Goal: Task Accomplishment & Management: Use online tool/utility

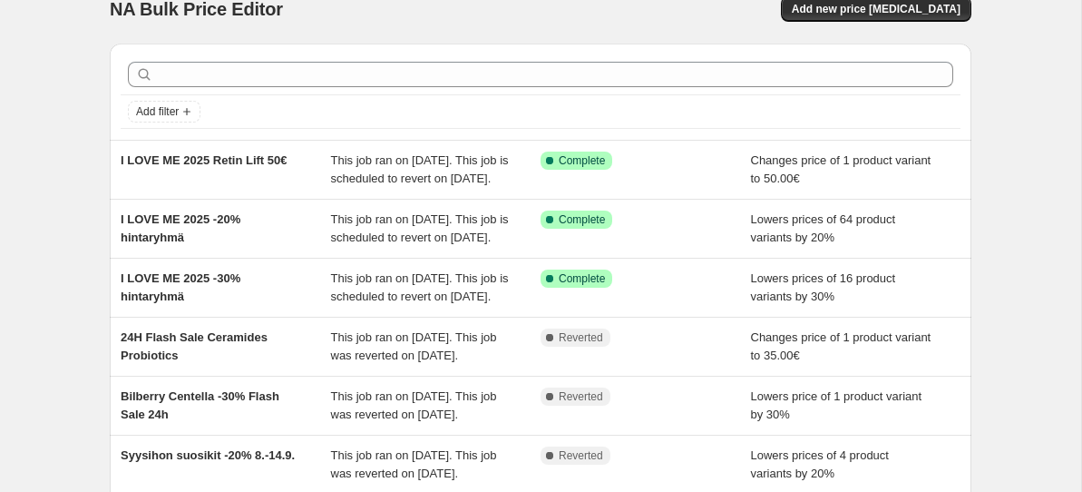
scroll to position [29, 0]
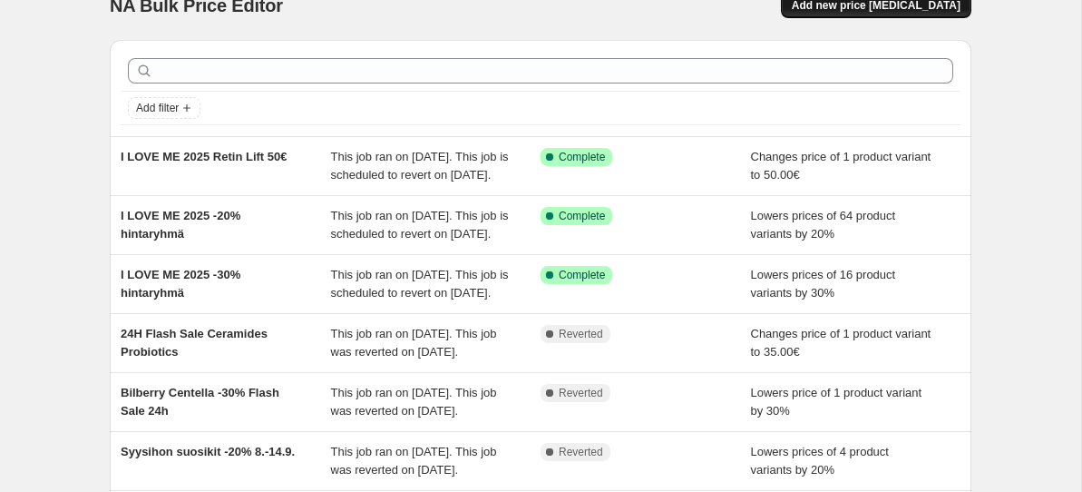
click at [864, 7] on span "Add new price [MEDICAL_DATA]" at bounding box center [876, 5] width 169 height 15
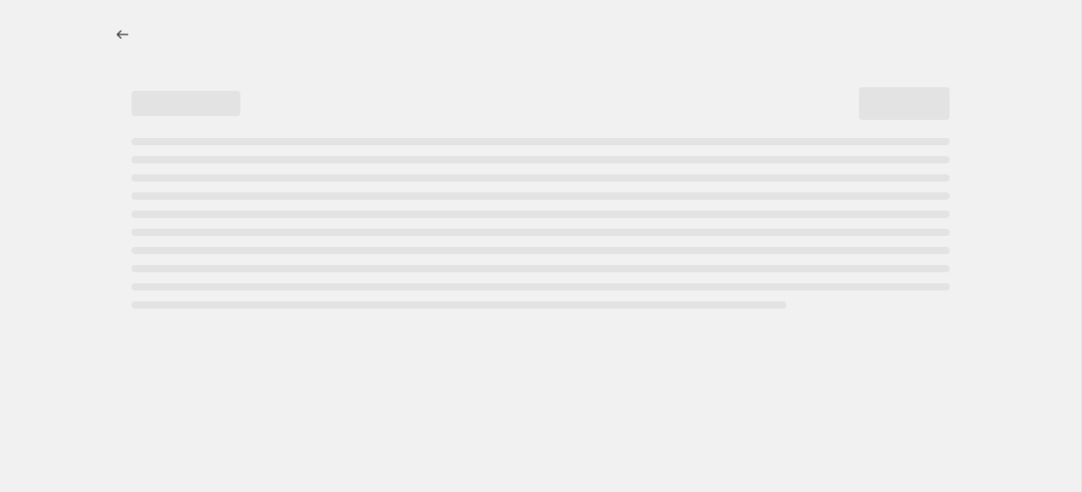
select select "percentage"
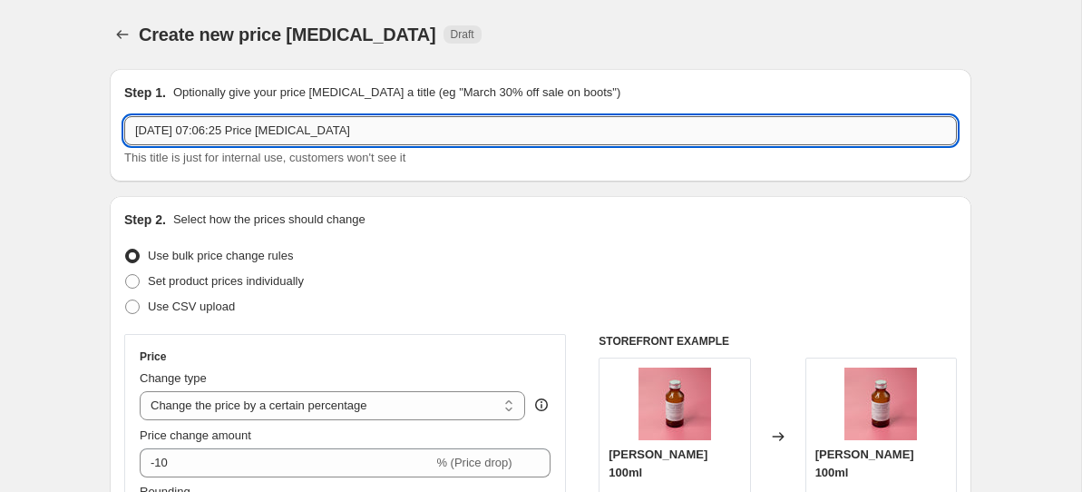
click at [267, 117] on input "[DATE] 07:06:25 Price [MEDICAL_DATA]" at bounding box center [540, 130] width 833 height 29
click at [232, 130] on input "I Love[DATE] 07:06:25 Price [MEDICAL_DATA]" at bounding box center [540, 130] width 833 height 29
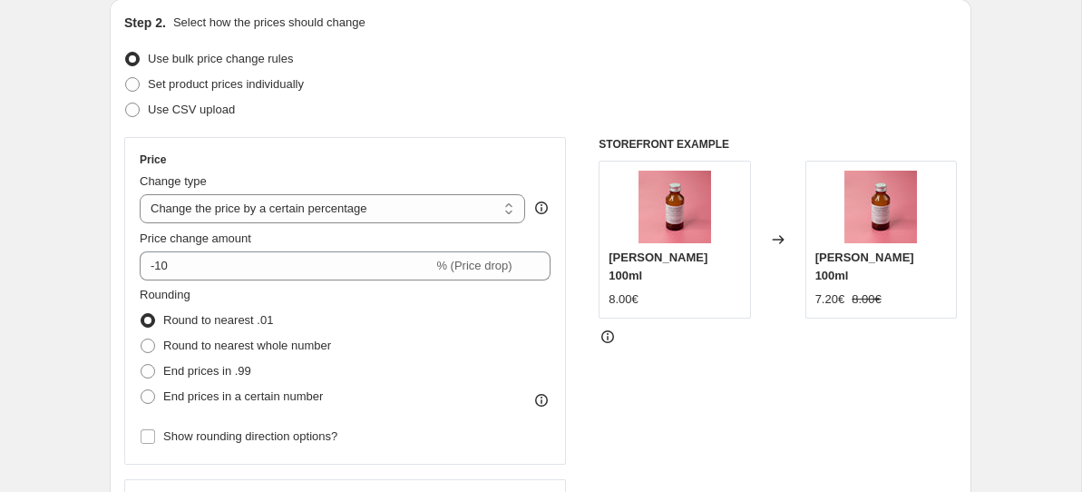
scroll to position [199, 0]
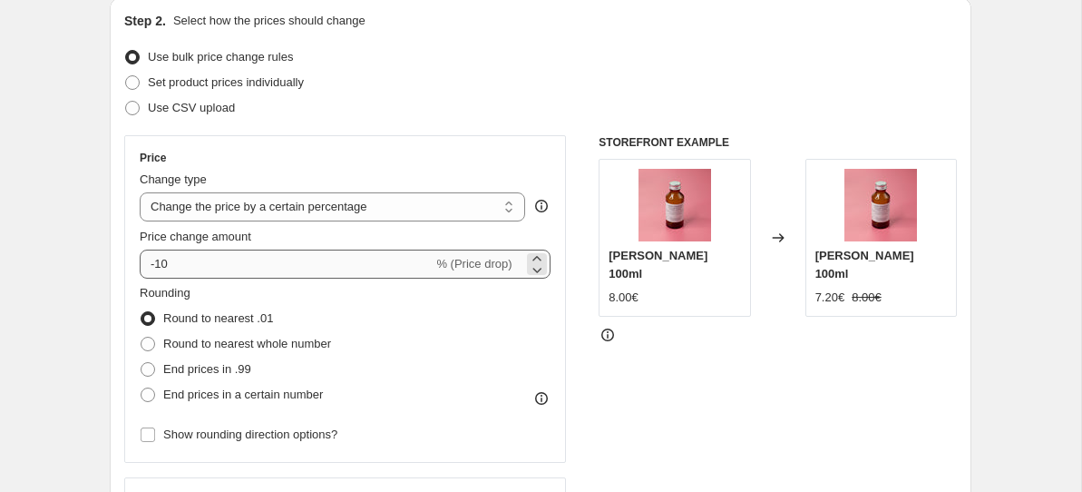
type input "I LOVE ME 2025 -50% hintaryhmä"
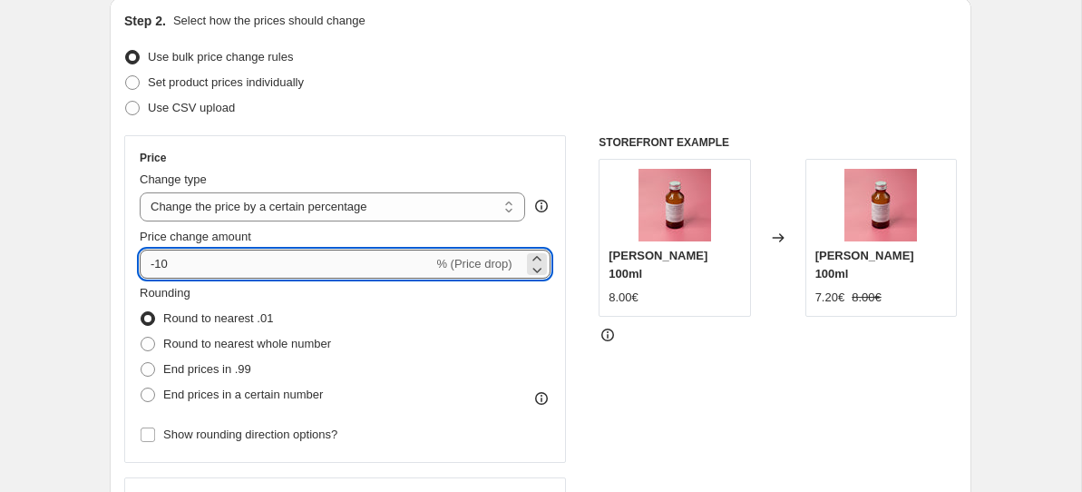
click at [161, 263] on input "-10" at bounding box center [286, 263] width 293 height 29
type input "-50"
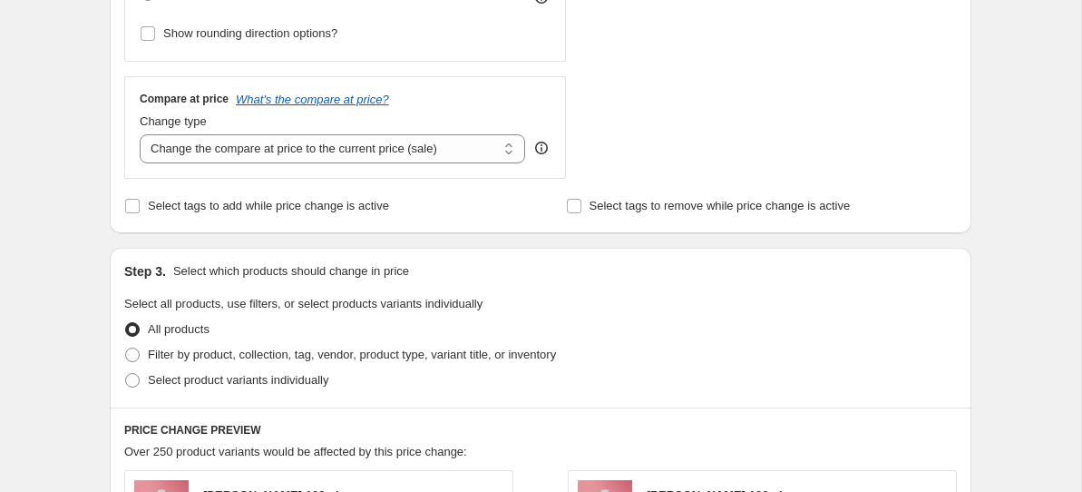
scroll to position [672, 0]
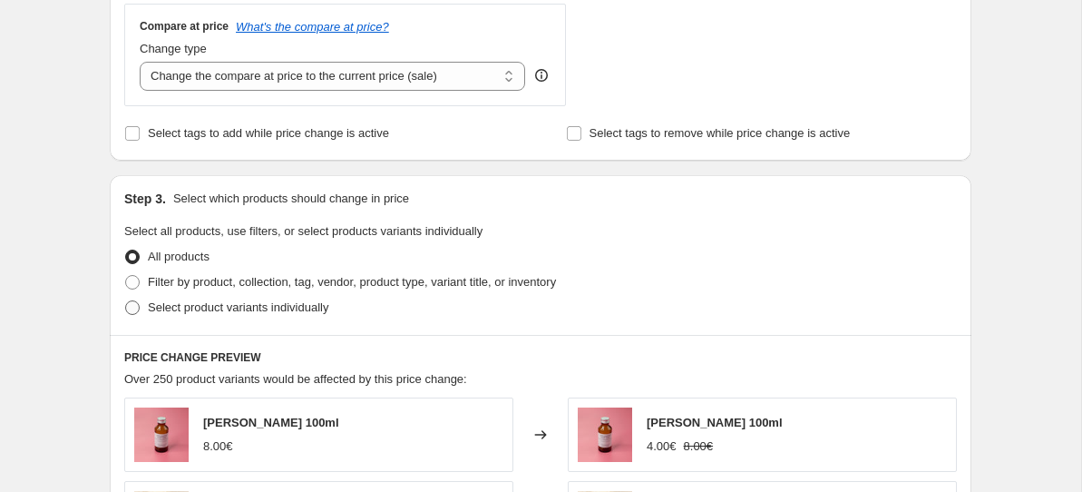
click at [152, 312] on span "Select product variants individually" at bounding box center [238, 307] width 181 height 14
click at [126, 301] on input "Select product variants individually" at bounding box center [125, 300] width 1 height 1
radio input "true"
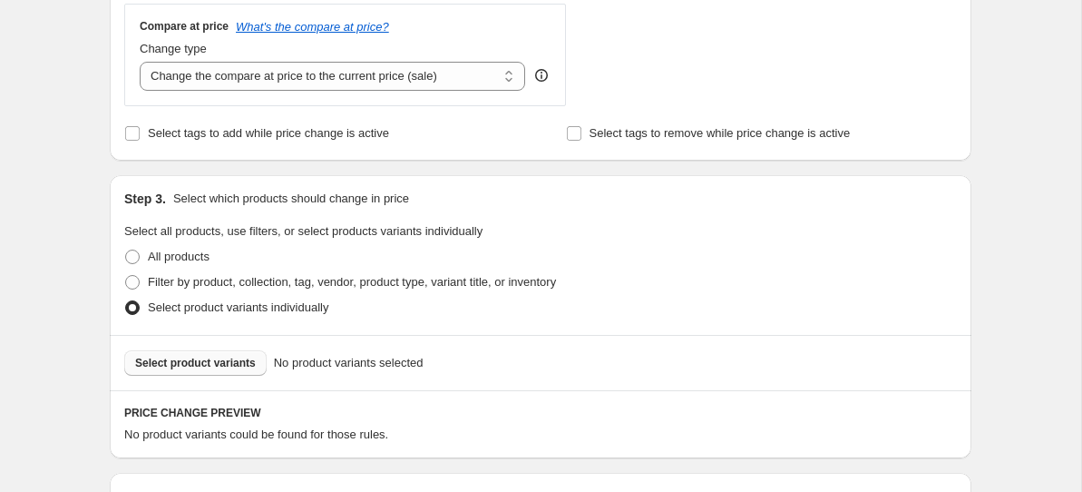
click at [239, 364] on span "Select product variants" at bounding box center [195, 363] width 121 height 15
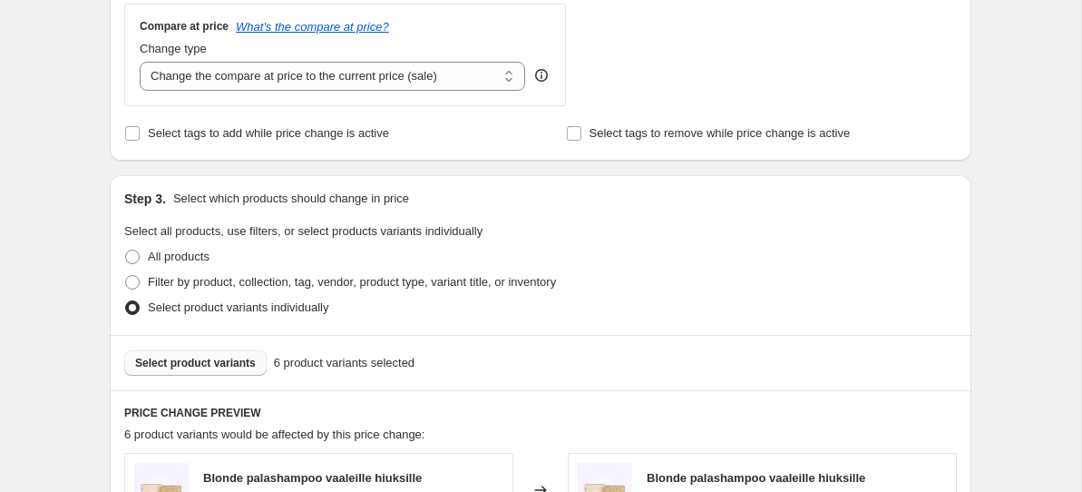
click at [494, 325] on div "Step 3. Select which products should change in price Select all products, use f…" at bounding box center [541, 255] width 862 height 160
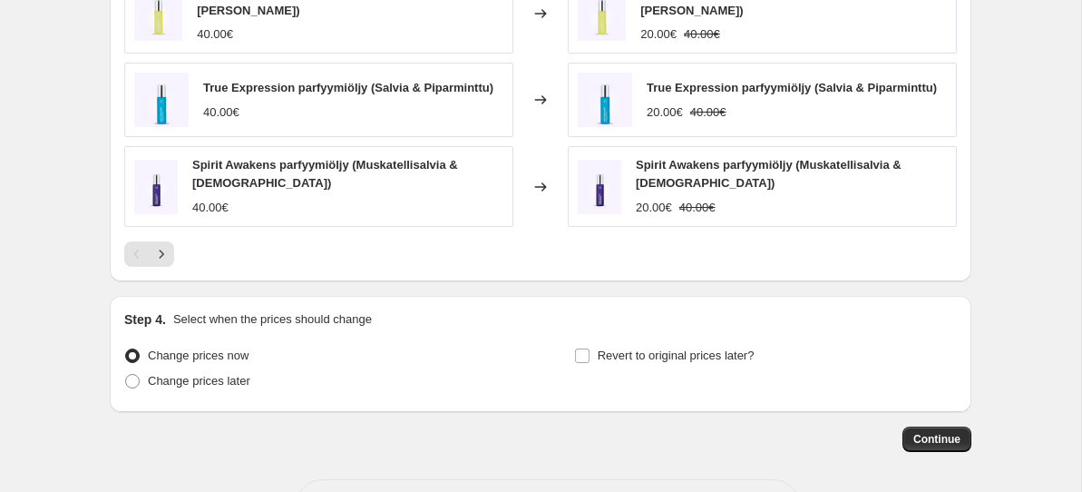
scroll to position [1383, 0]
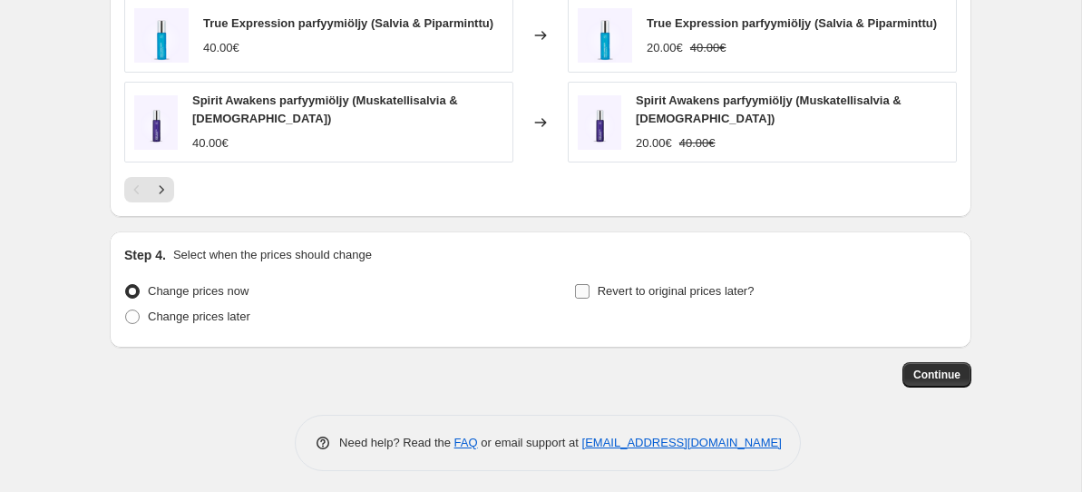
click at [578, 285] on input "Revert to original prices later?" at bounding box center [582, 291] width 15 height 15
checkbox input "true"
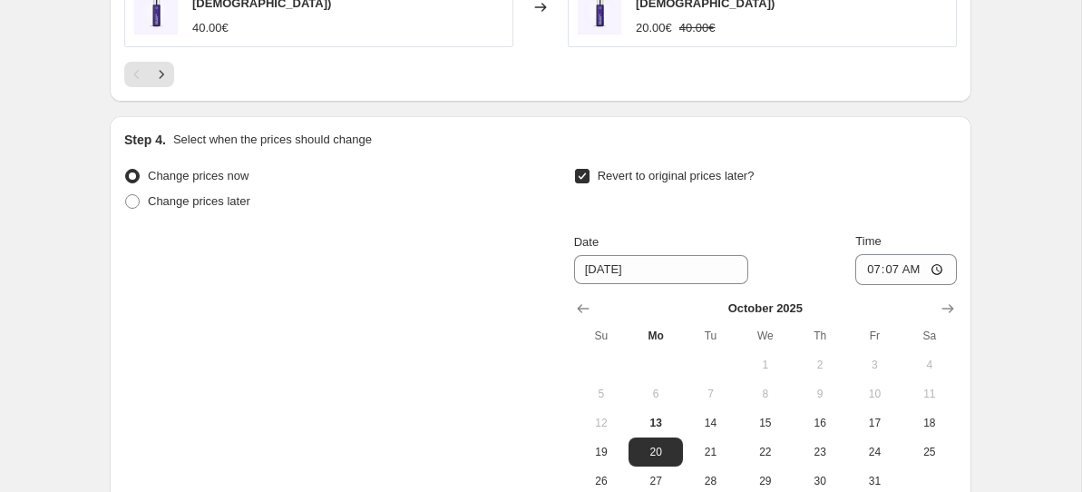
scroll to position [1553, 0]
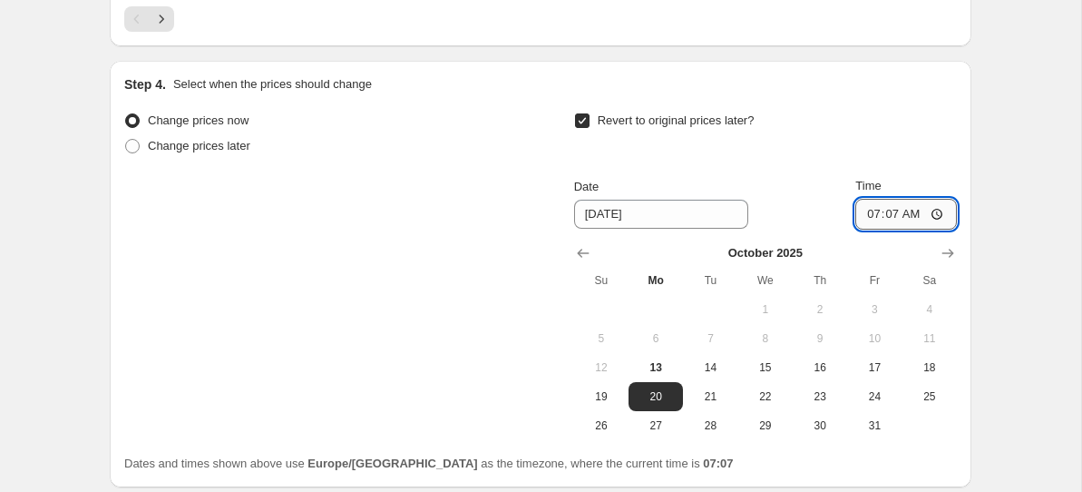
click at [889, 208] on input "07:07" at bounding box center [906, 214] width 102 height 31
type input "09:00"
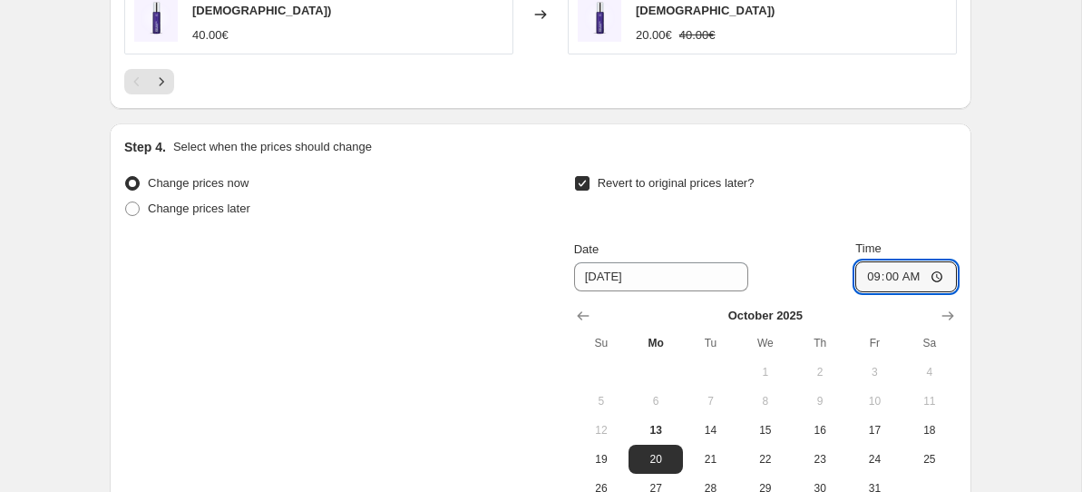
scroll to position [1693, 0]
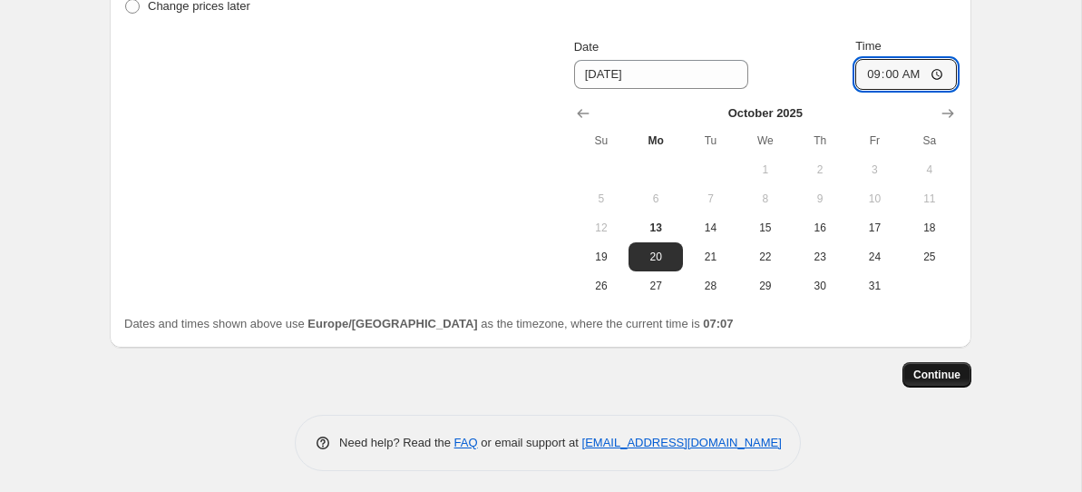
click at [915, 376] on button "Continue" at bounding box center [937, 374] width 69 height 25
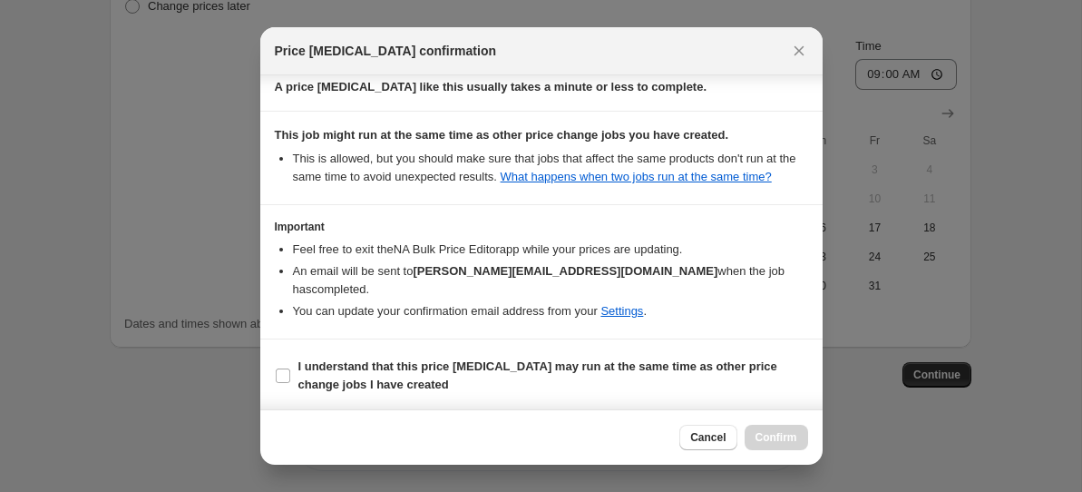
scroll to position [308, 0]
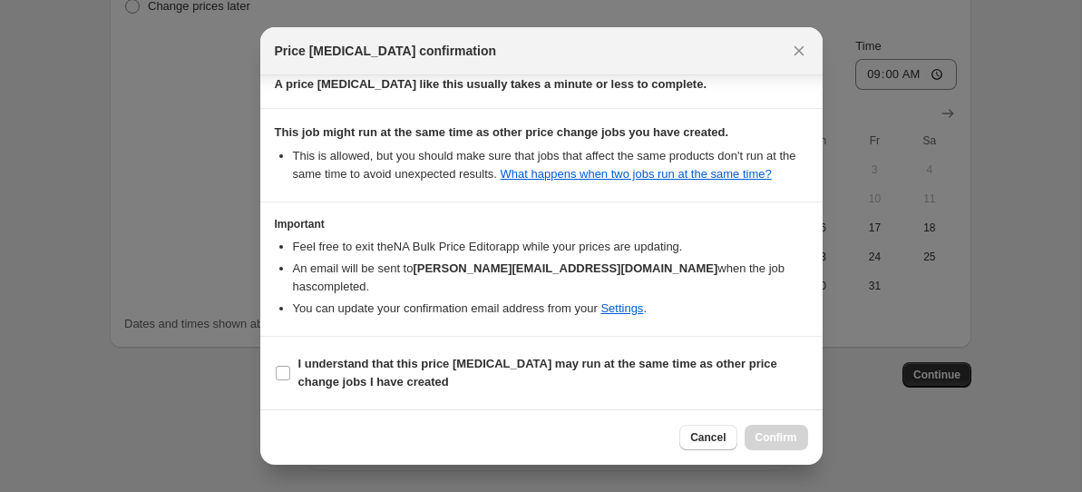
click at [272, 369] on section "I understand that this price [MEDICAL_DATA] may run at the same time as other p…" at bounding box center [541, 373] width 562 height 73
click at [283, 366] on input "I understand that this price [MEDICAL_DATA] may run at the same time as other p…" at bounding box center [283, 373] width 15 height 15
checkbox input "true"
click at [779, 444] on span "Confirm" at bounding box center [777, 437] width 42 height 15
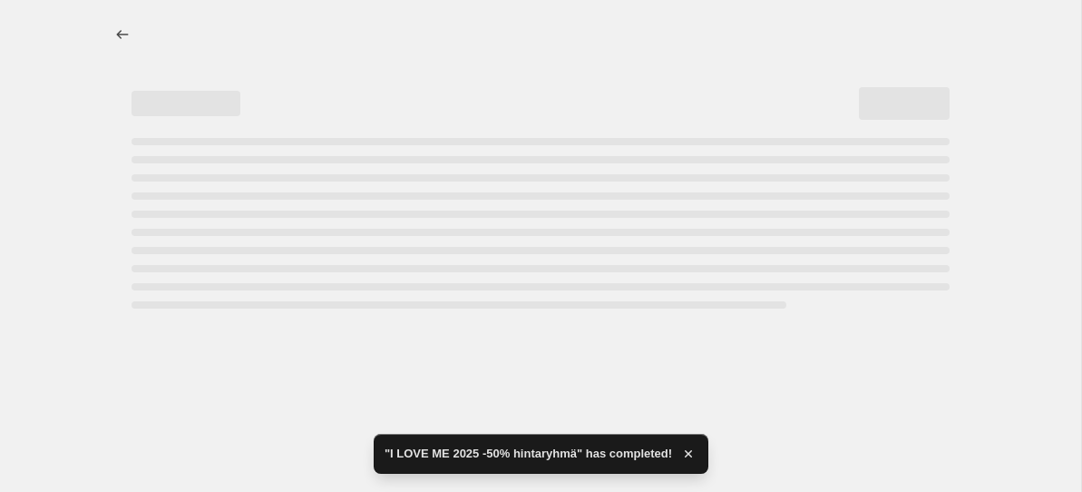
select select "percentage"
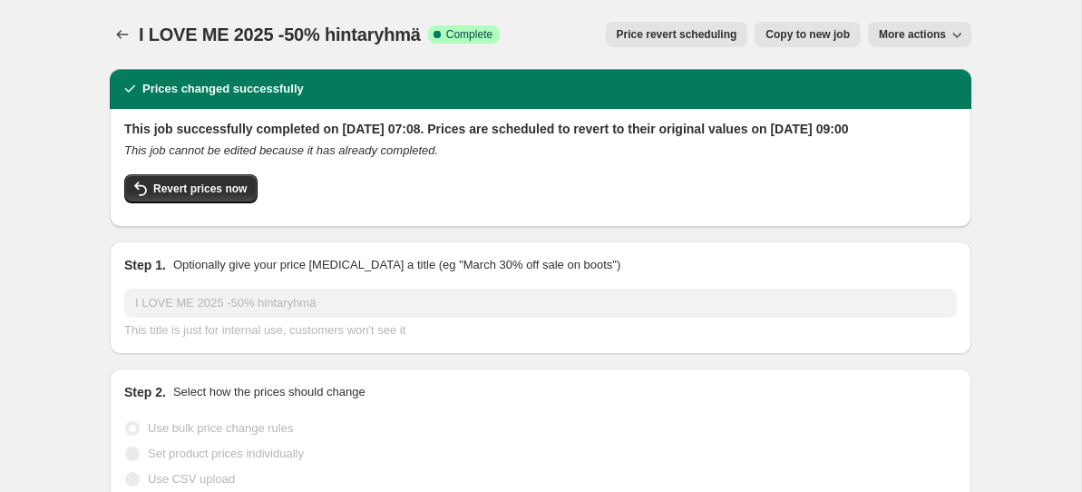
click at [124, 50] on div "I LOVE ME 2025 -50% hintaryhmä. This page is ready I LOVE ME 2025 -50% hintaryh…" at bounding box center [541, 34] width 862 height 69
click at [124, 26] on icon "Price change jobs" at bounding box center [122, 34] width 18 height 18
